Goal: Task Accomplishment & Management: Use online tool/utility

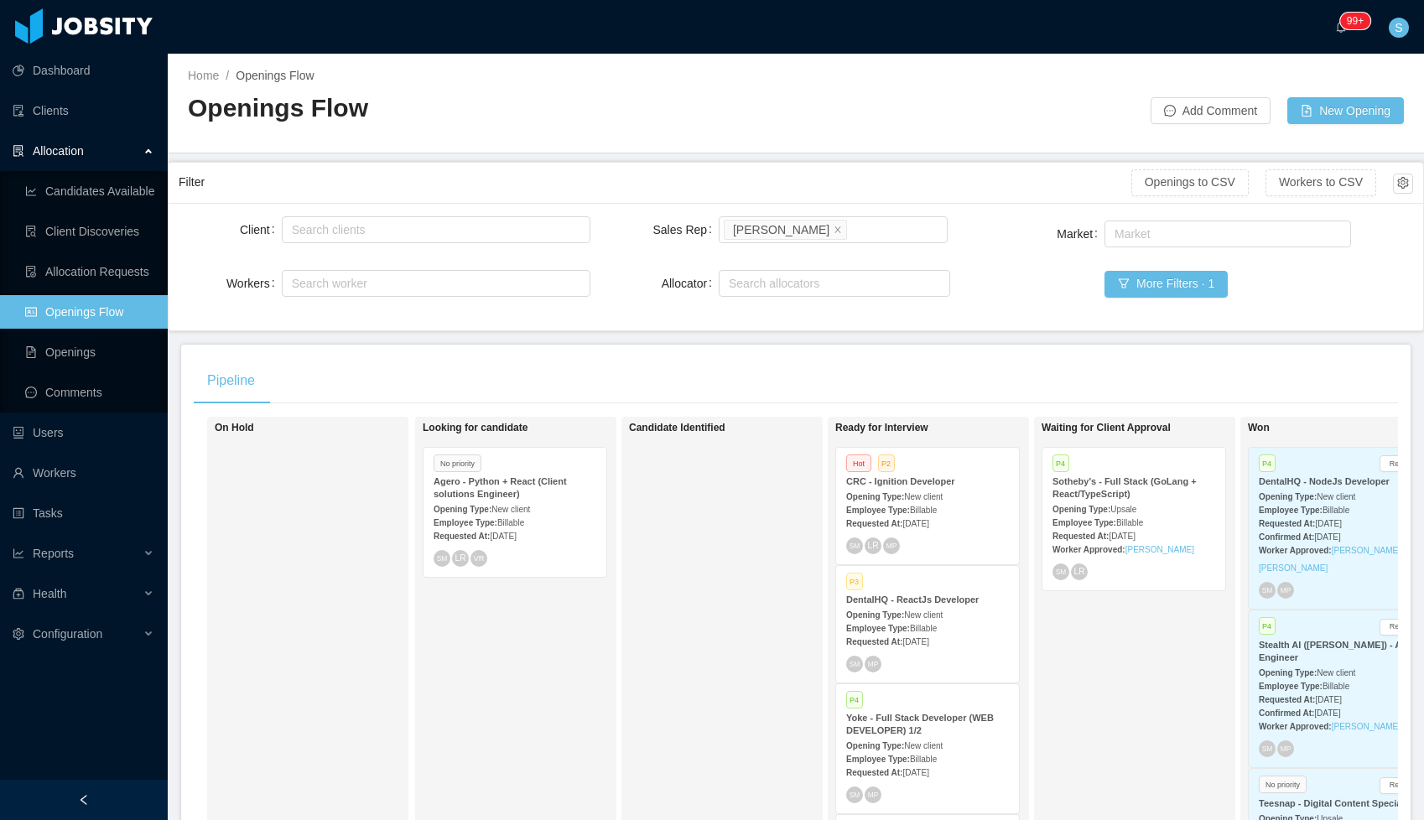
scroll to position [179, 0]
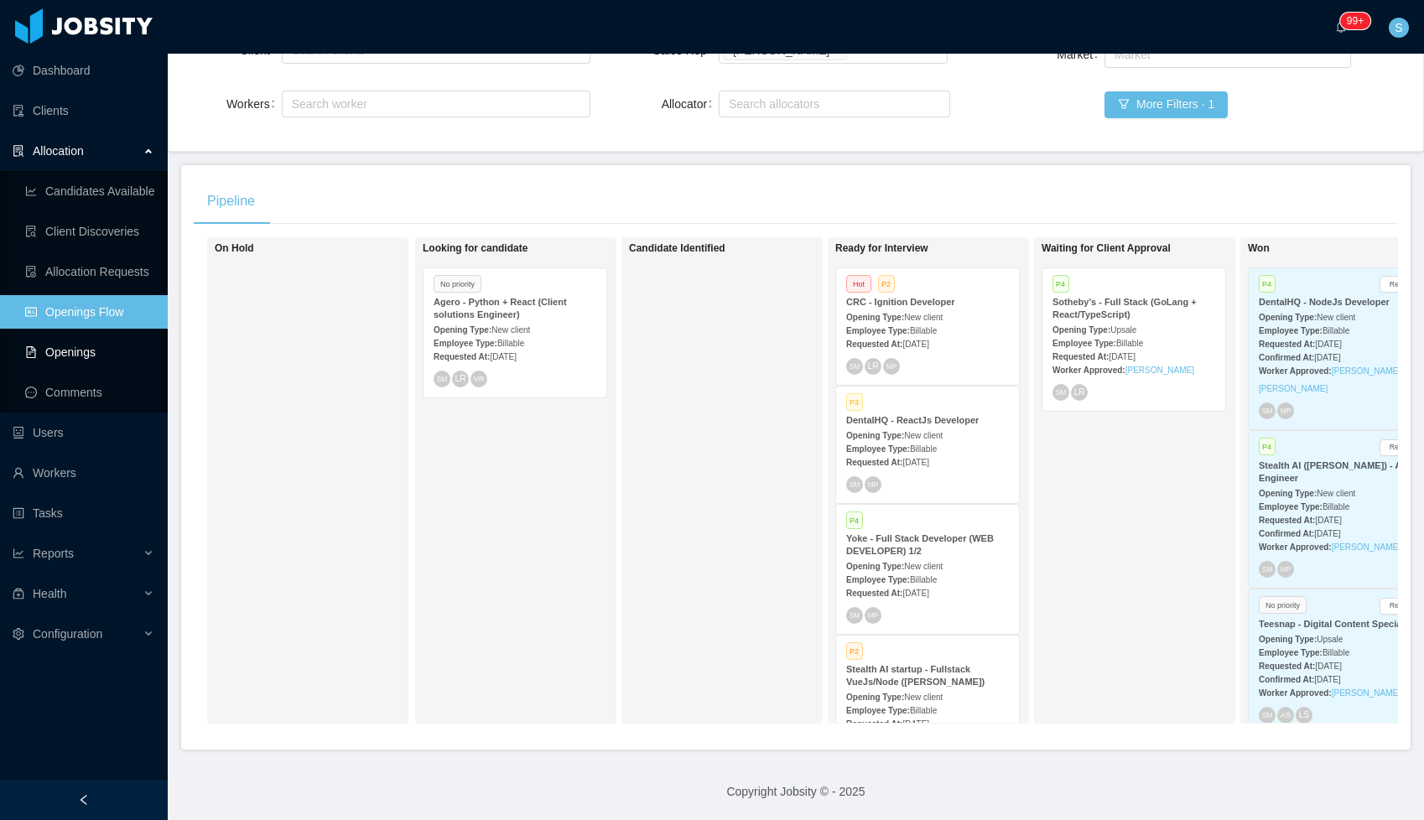
click at [73, 354] on link "Openings" at bounding box center [89, 352] width 129 height 34
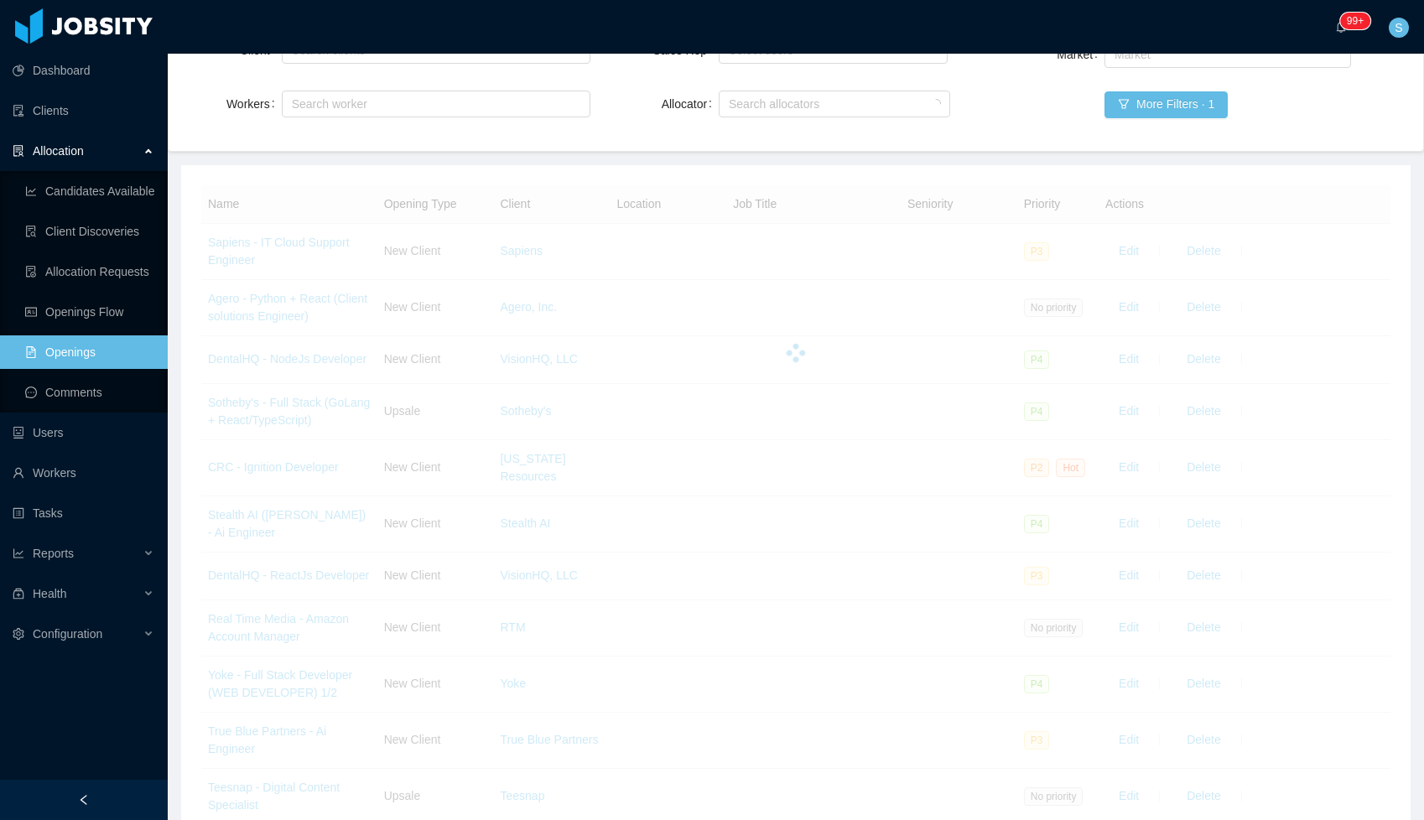
scroll to position [10454, 0]
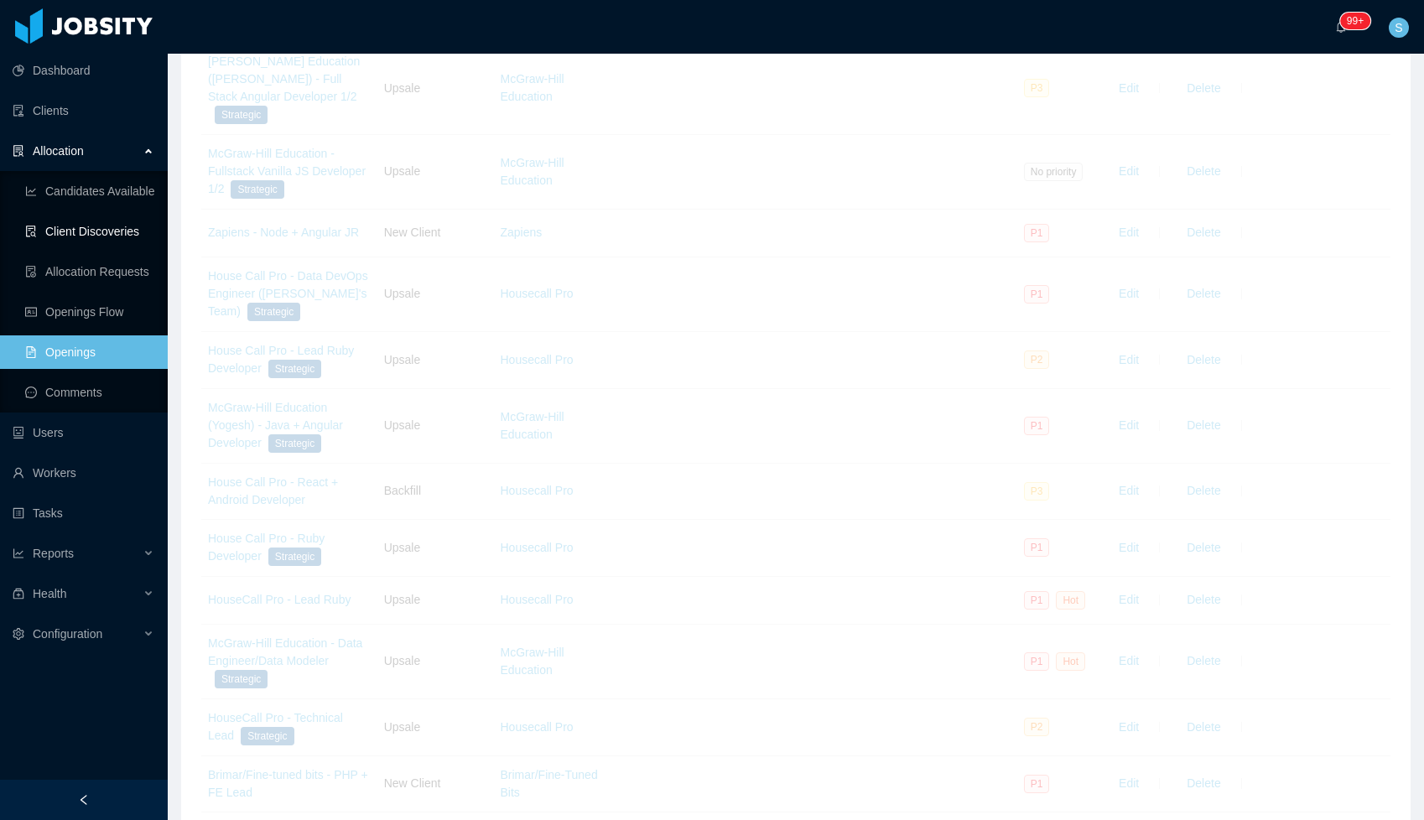
click at [71, 226] on link "Client Discoveries" at bounding box center [89, 232] width 129 height 34
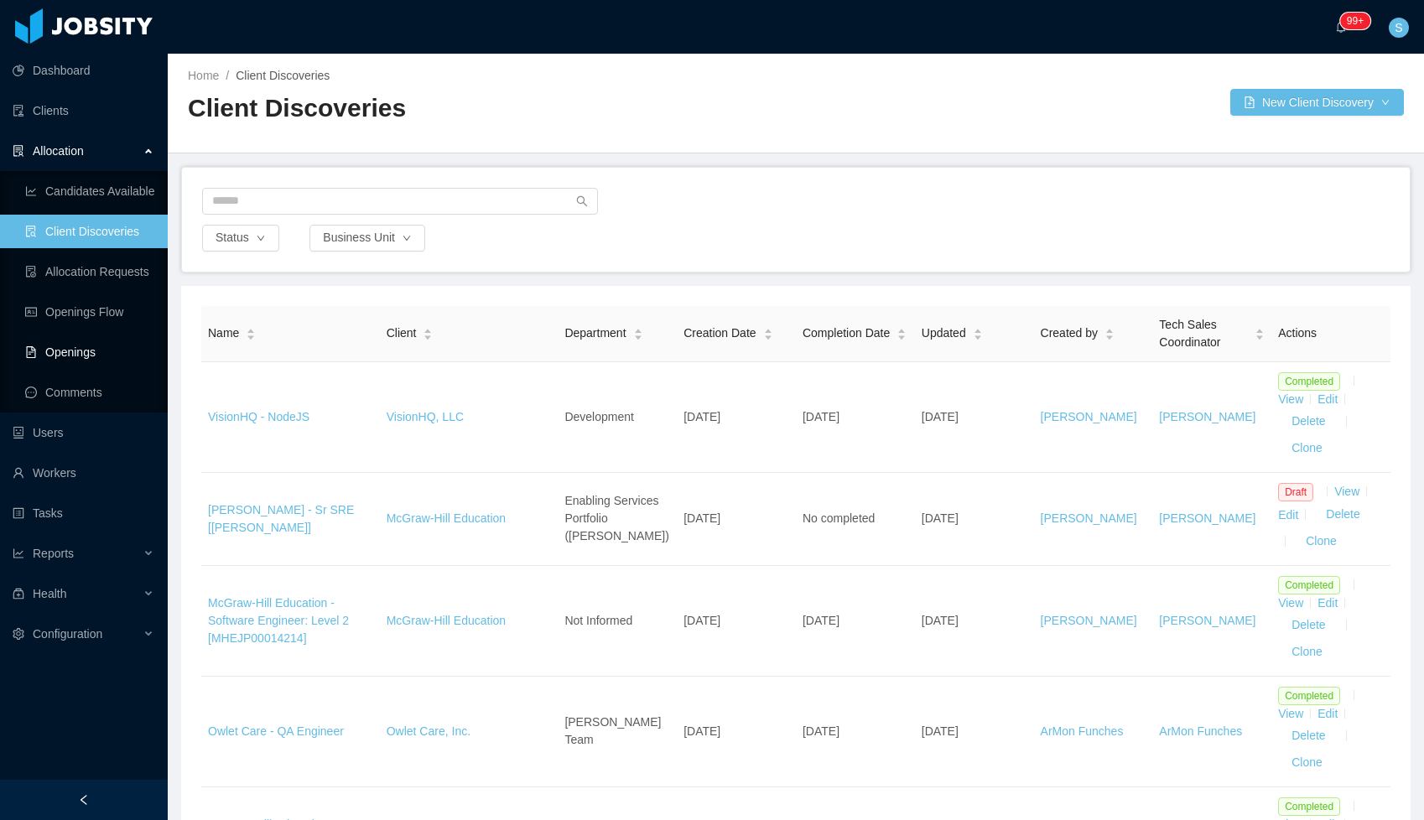
click at [82, 346] on link "Openings" at bounding box center [89, 352] width 129 height 34
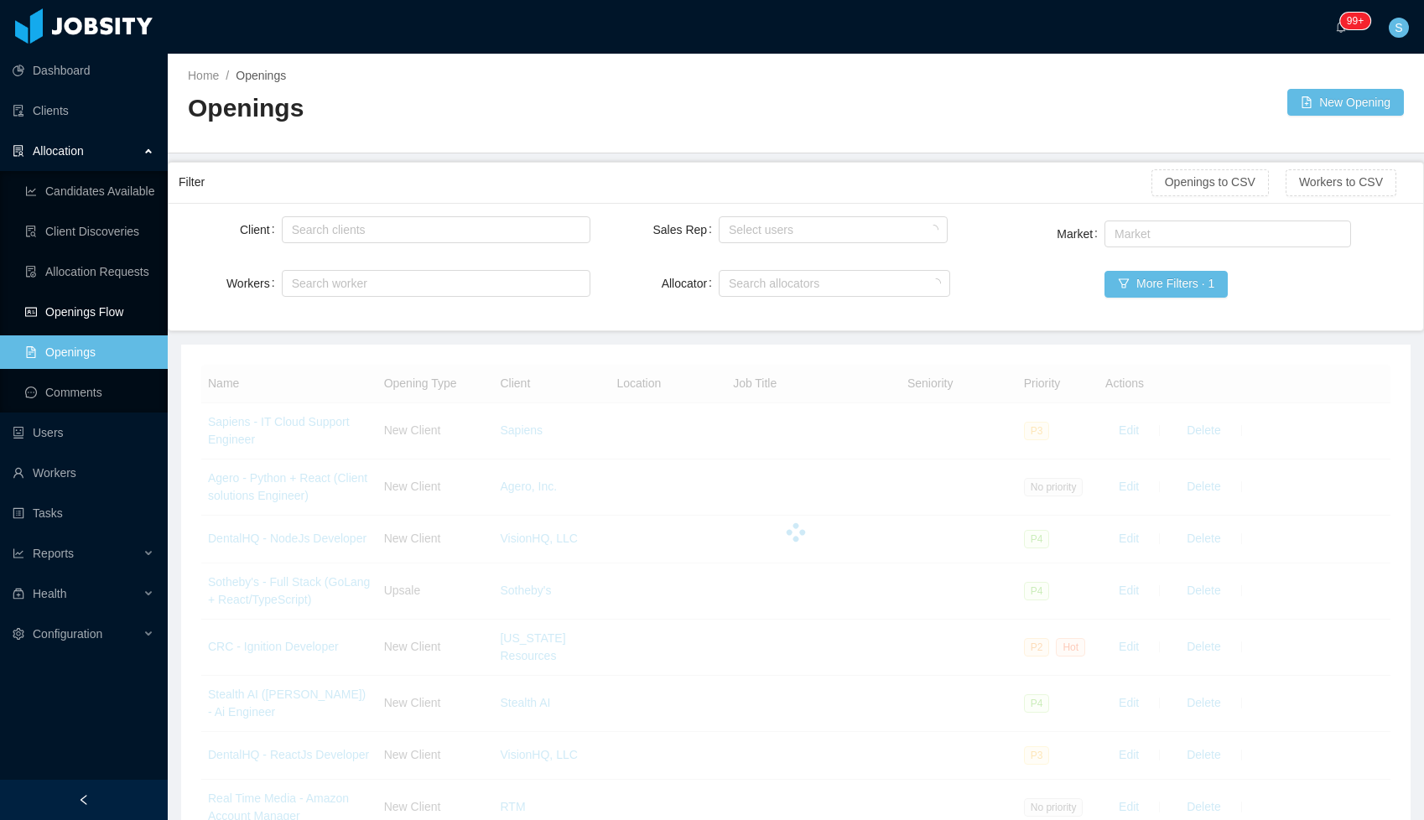
click at [119, 313] on link "Openings Flow" at bounding box center [89, 312] width 129 height 34
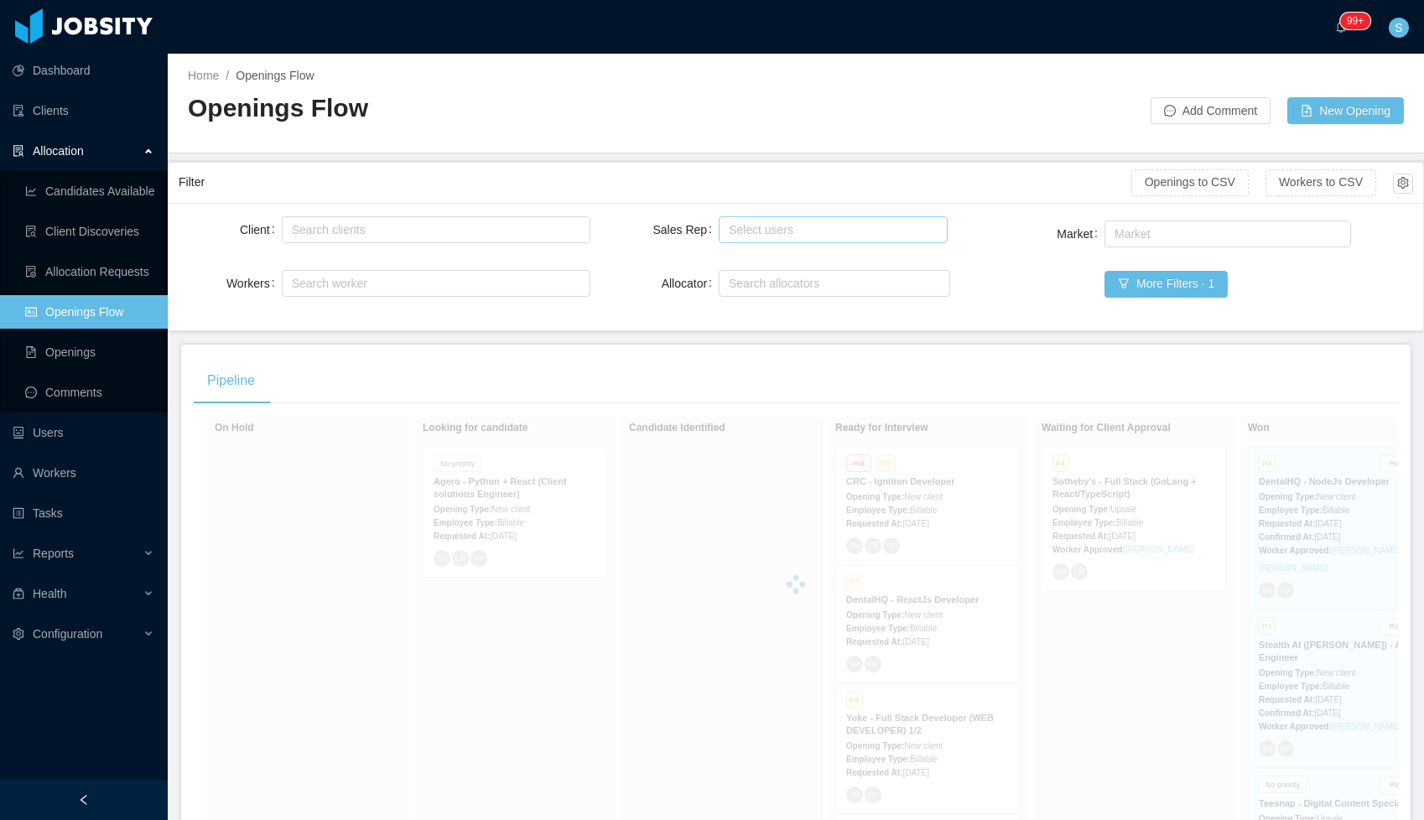
click at [760, 236] on div "Select users" at bounding box center [829, 229] width 201 height 17
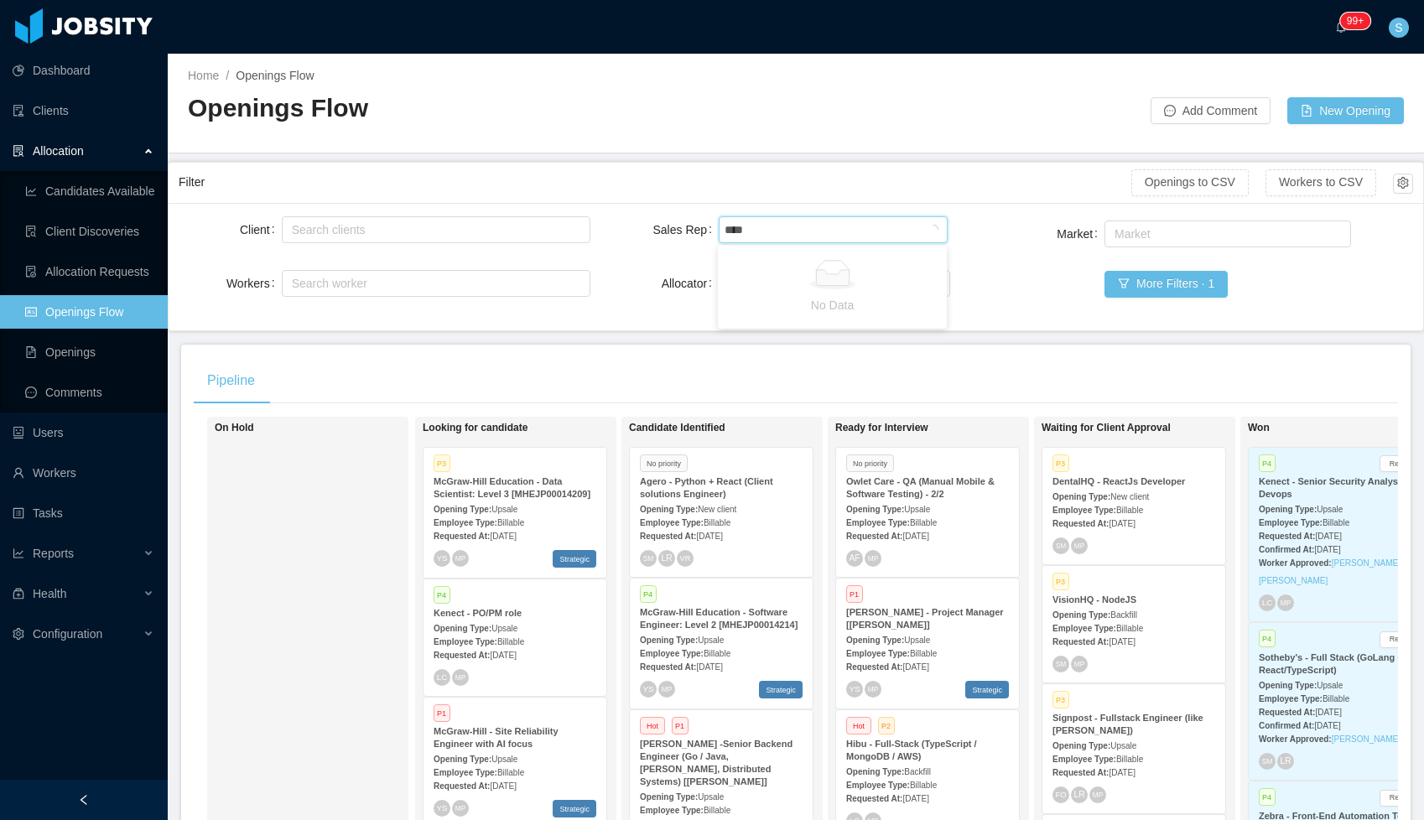
type input "*****"
click at [772, 261] on li "[PERSON_NAME]" at bounding box center [832, 262] width 229 height 27
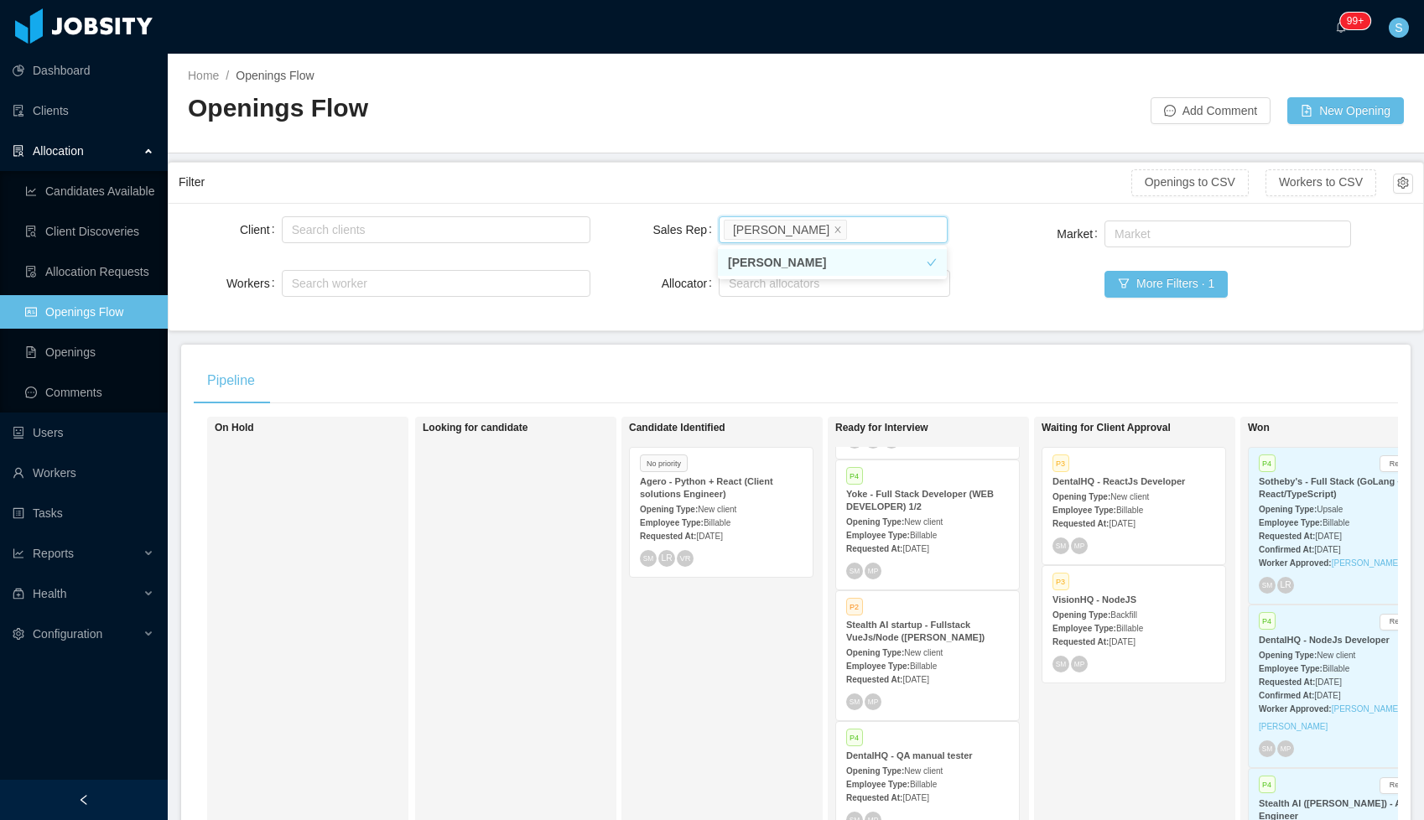
scroll to position [111, 0]
click at [939, 639] on div "Opening Type: New client" at bounding box center [927, 647] width 163 height 18
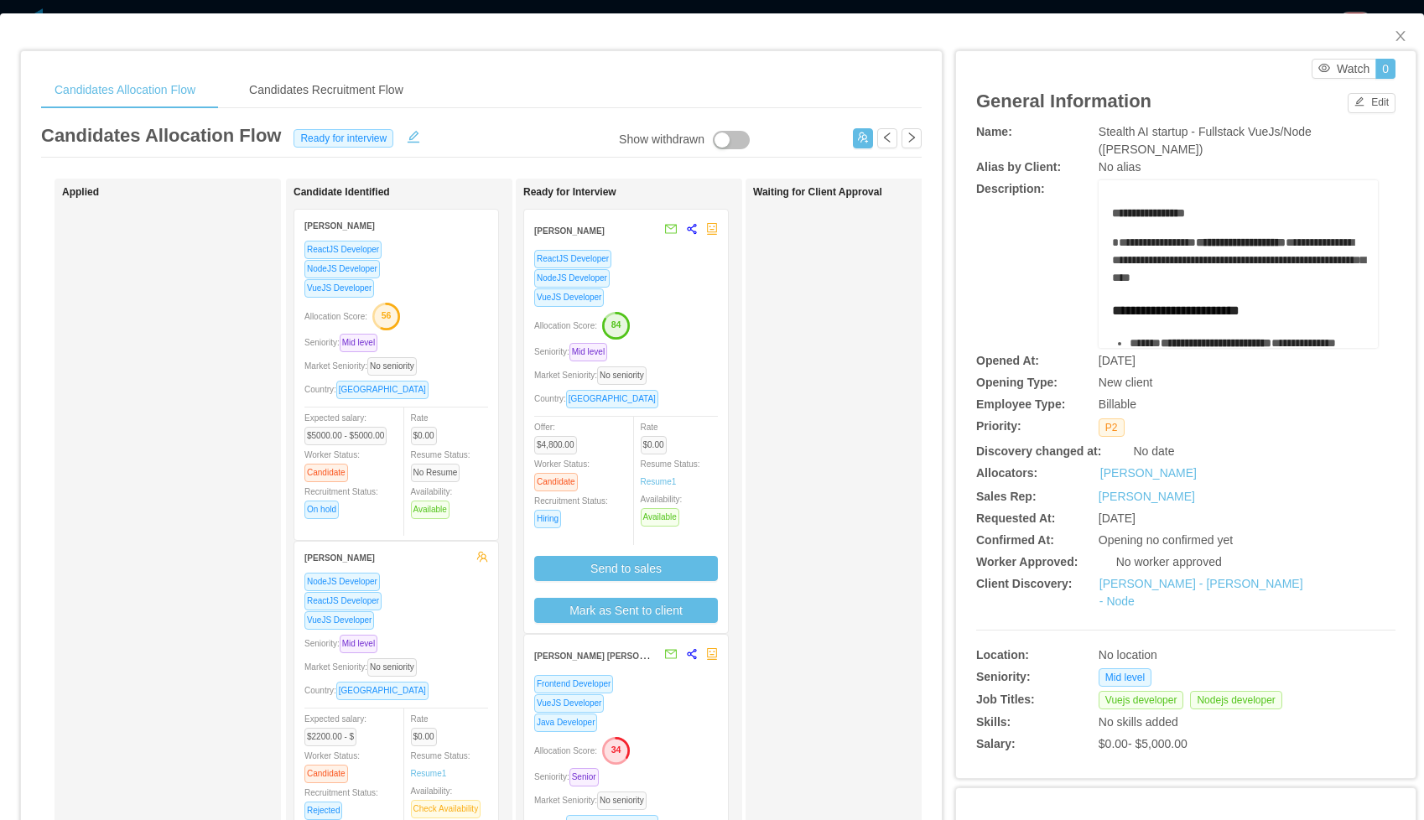
click at [672, 294] on div "VueJS Developer" at bounding box center [626, 297] width 184 height 19
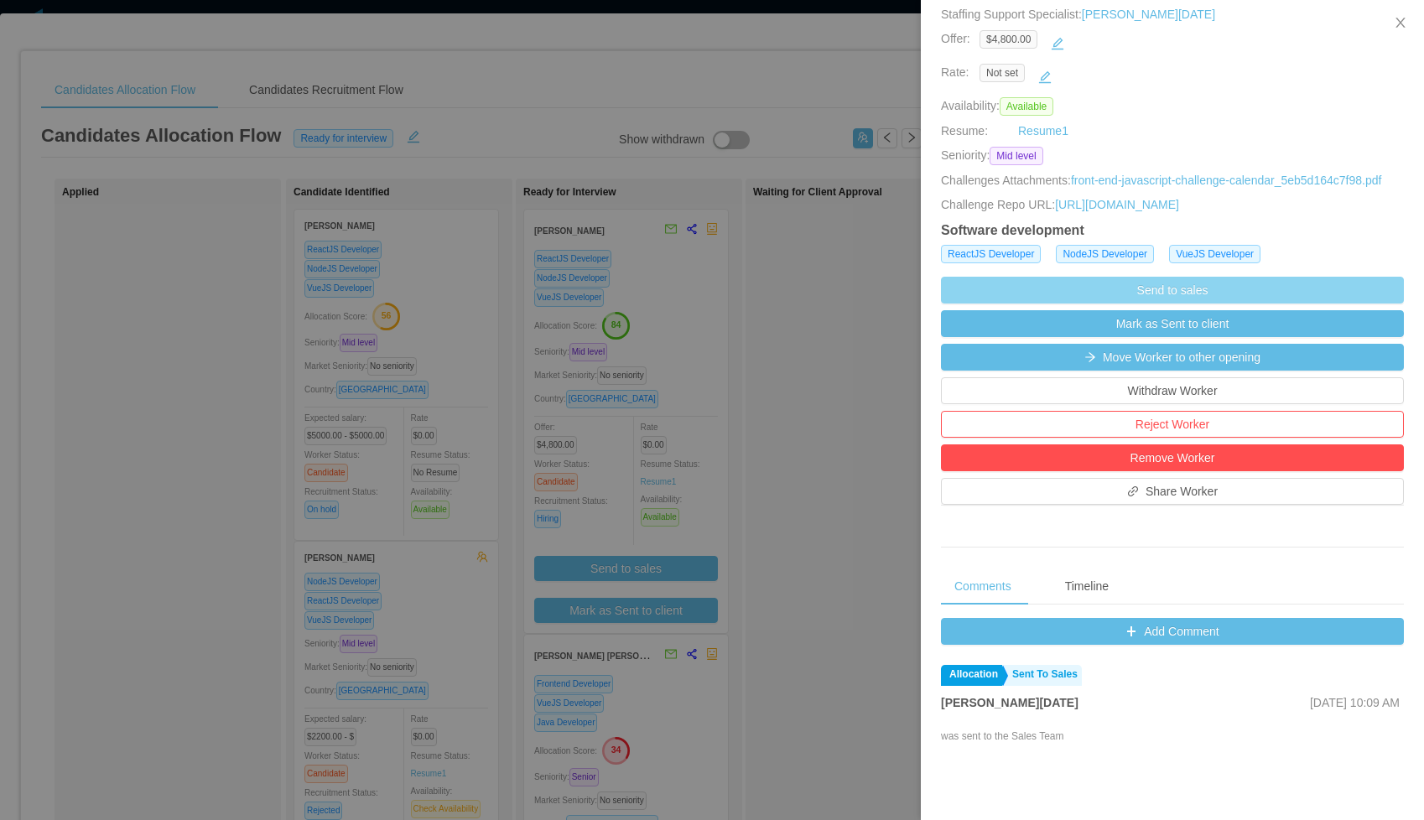
scroll to position [283, 0]
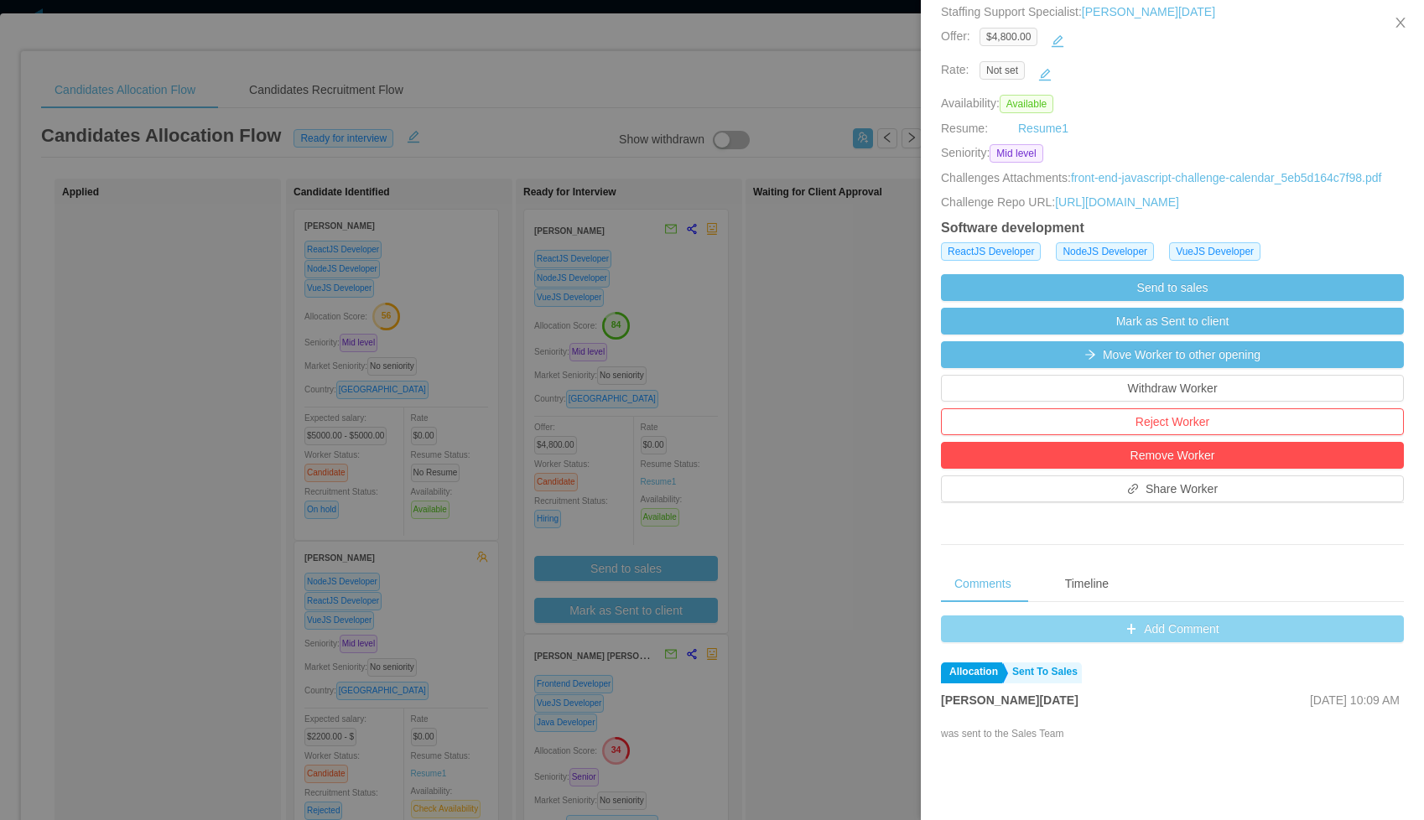
click at [1165, 641] on button "Add Comment" at bounding box center [1172, 628] width 463 height 27
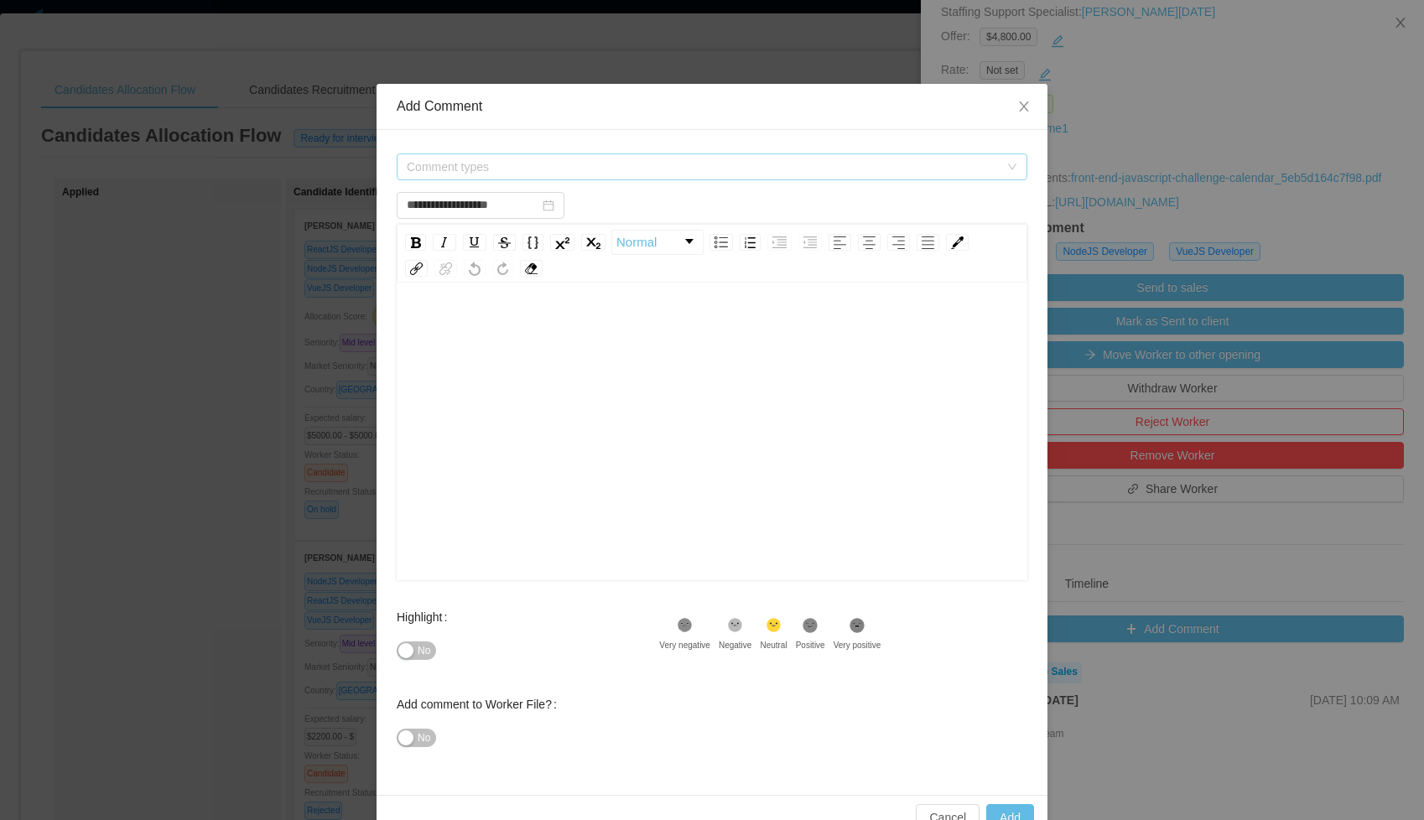
click at [448, 172] on span "Comment types" at bounding box center [703, 166] width 592 height 17
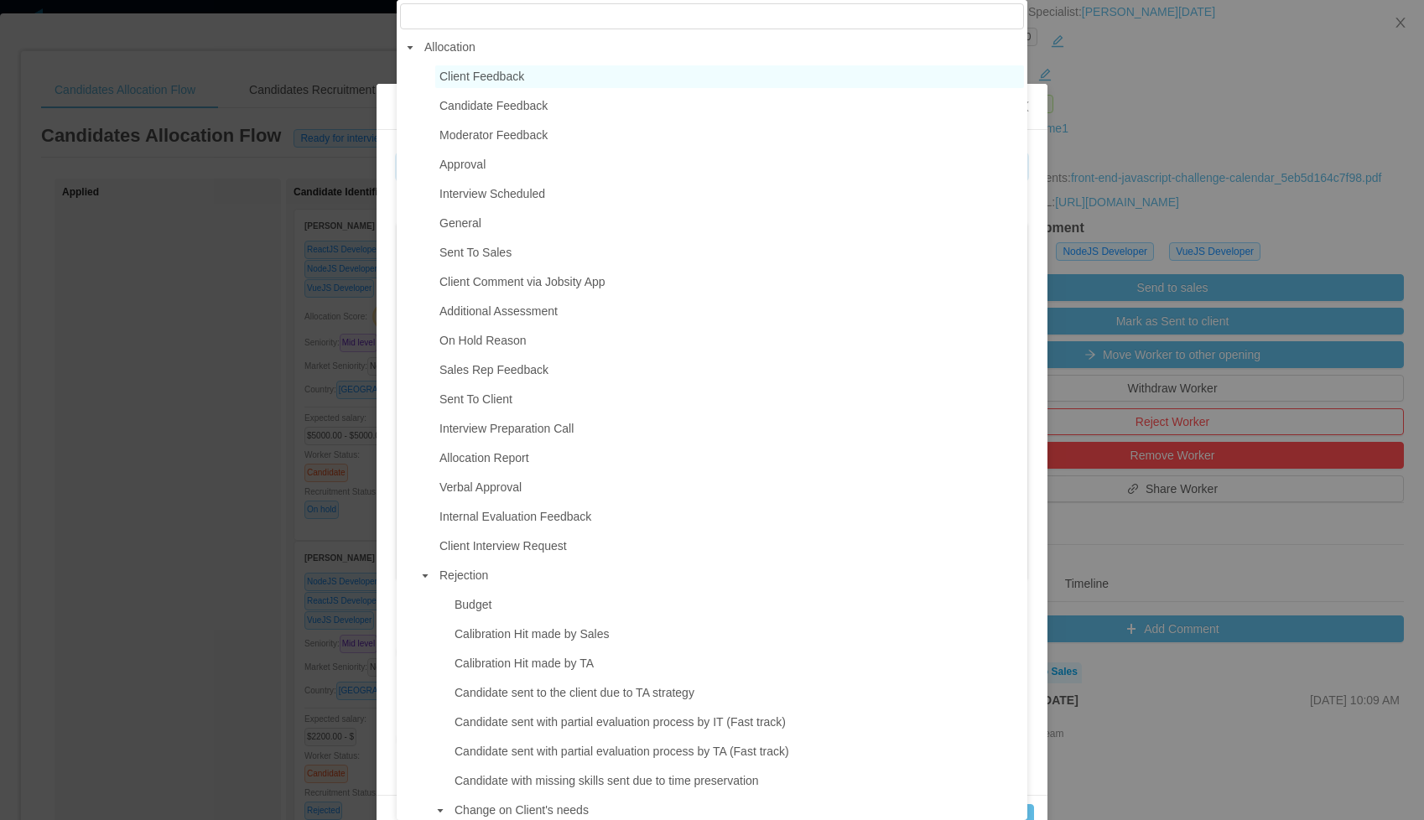
click at [453, 80] on span "Client Feedback" at bounding box center [481, 76] width 85 height 13
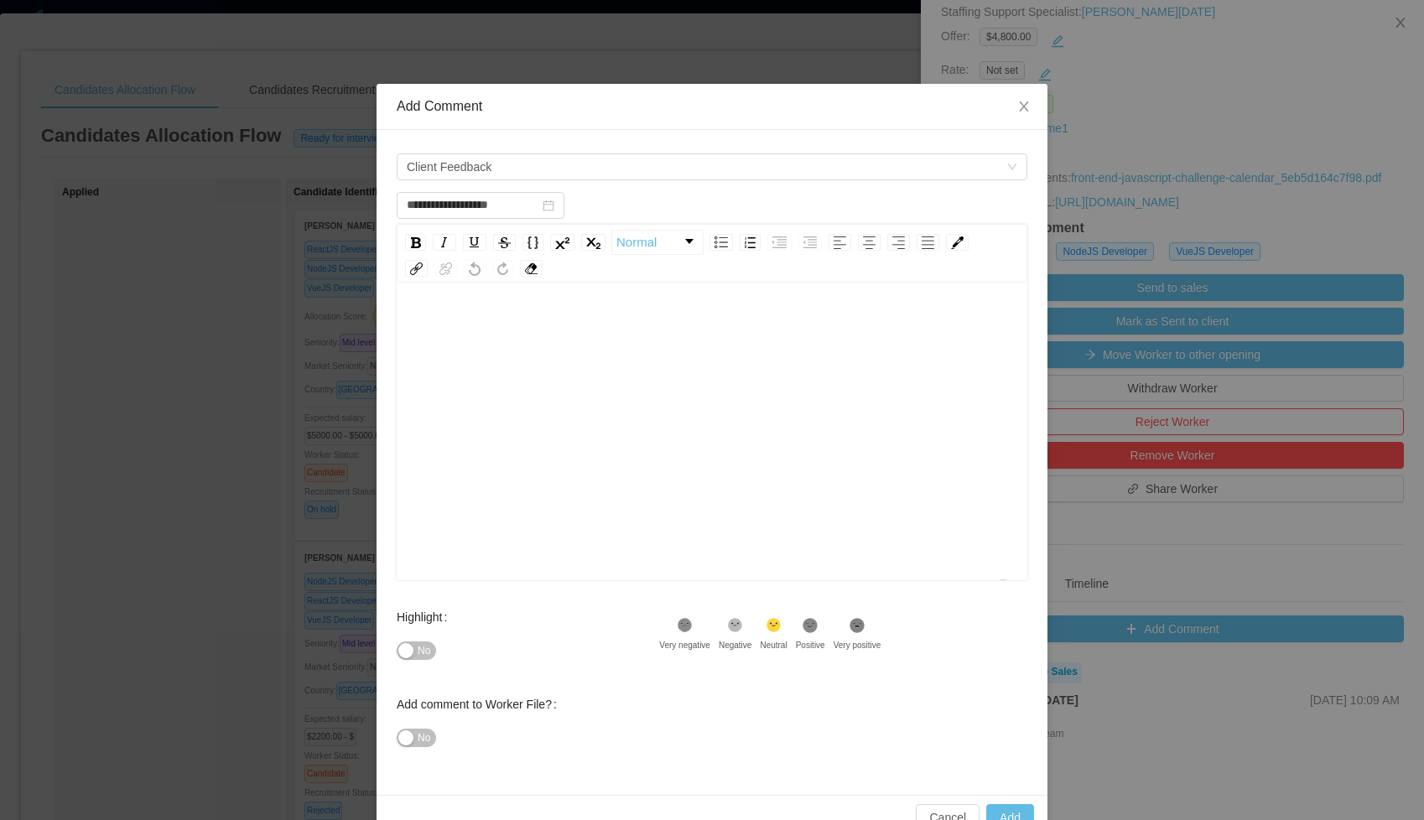
click at [529, 356] on div "To enrich screen reader interactions, please activate Accessibility in Grammarl…" at bounding box center [712, 457] width 605 height 293
type input "**********"
click at [1009, 815] on button "Add" at bounding box center [1010, 817] width 48 height 27
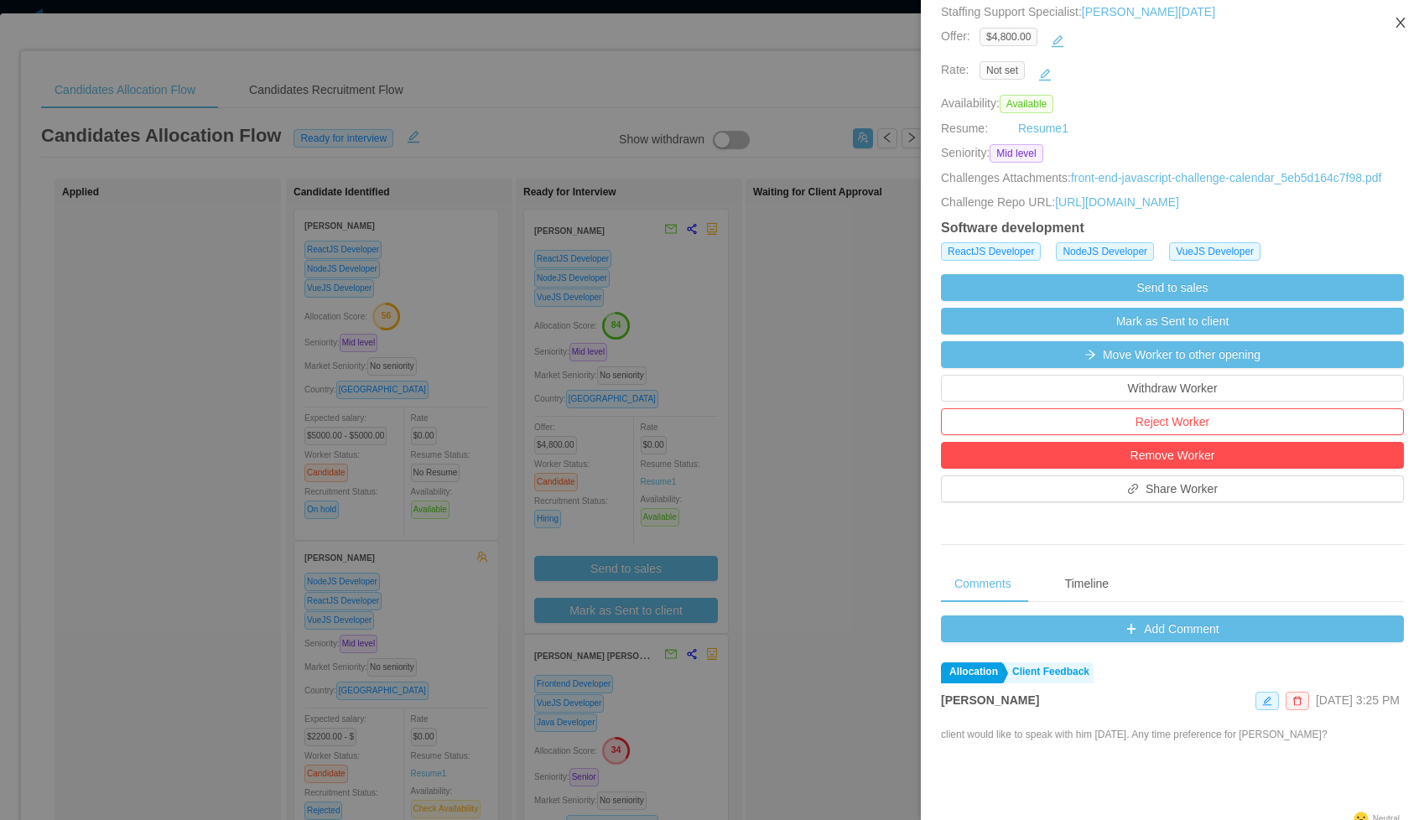
click at [1397, 18] on icon "icon: close" at bounding box center [1400, 22] width 13 height 13
